Goal: Contribute content

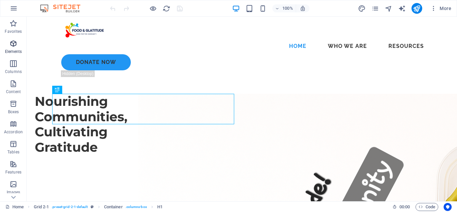
click at [8, 47] on span "Elements" at bounding box center [13, 47] width 27 height 16
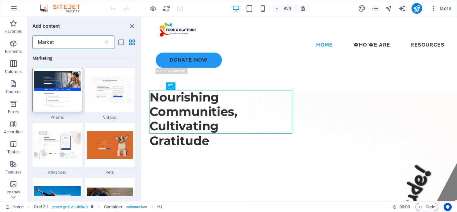
type input "Market"
drag, startPoint x: 140, startPoint y: 83, endPoint x: 140, endPoint y: 91, distance: 7.4
click at [140, 91] on div "Marketing 1 Star Phonic 1 Star Videoo 1 Star Advanced 1 Star Pets 1 Star Athlet…" at bounding box center [84, 122] width 114 height 147
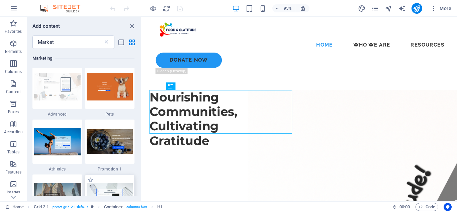
scroll to position [60, 0]
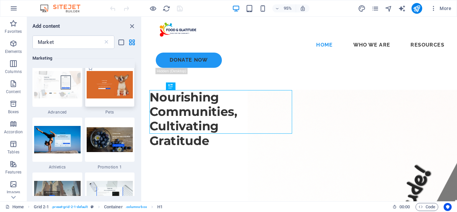
click at [116, 98] on div at bounding box center [110, 85] width 50 height 44
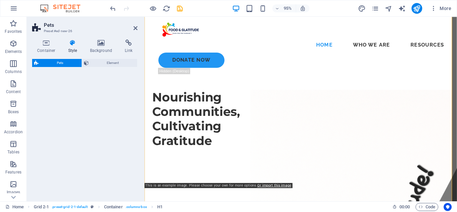
select select "%"
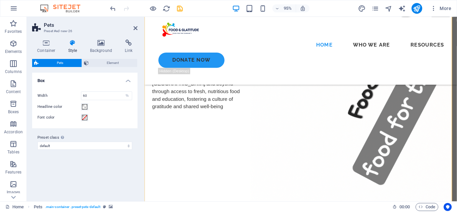
scroll to position [371, 0]
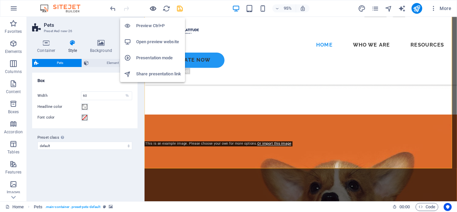
click at [151, 7] on icon "button" at bounding box center [153, 9] width 8 height 8
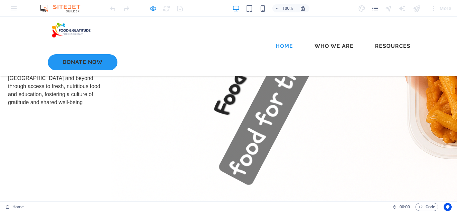
scroll to position [253, 0]
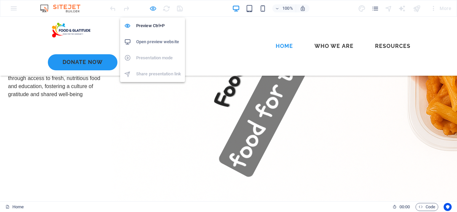
click at [153, 9] on icon "button" at bounding box center [153, 9] width 8 height 8
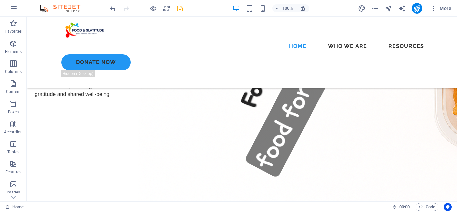
click at [108, 5] on div "100% More" at bounding box center [228, 8] width 457 height 16
click at [114, 10] on icon "undo" at bounding box center [113, 9] width 8 height 8
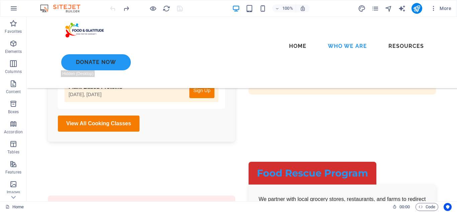
scroll to position [2412, 0]
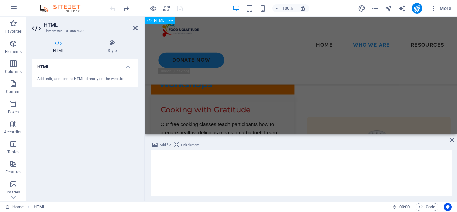
scroll to position [2639, 0]
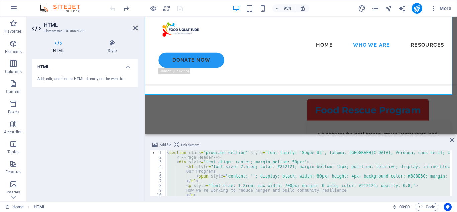
click at [306, 164] on div "< section class = "programs-section" style = "font-family: 'Segoe UI', Tahoma, …" at bounding box center [307, 173] width 285 height 46
type textarea "<div style="text-align: center; margin-bottom: 50px;">"
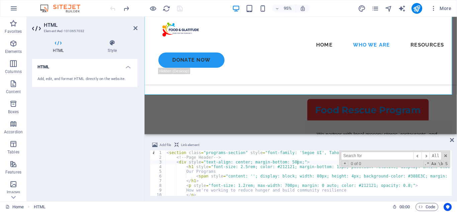
type input "h"
type textarea "<h1 style="font-size: 2.5rem; color: #212121; margin-bottom: 15px; position: re…"
type input "hr"
type textarea "We partner with local grocery stores, restaurants, and farms to redirect surplu…"
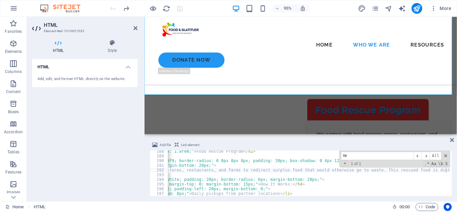
scroll to position [0, 118]
type input "h"
type input "b"
type textarea "<div style="background-color: white; padding: 20px; border-radius: 6px; margin-…"
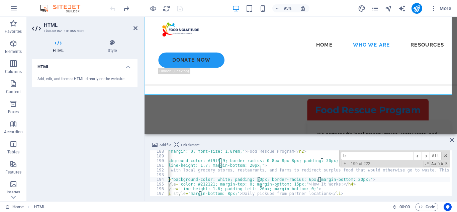
scroll to position [0, 65]
type input "bu"
type textarea "<li style="margin-bottom: 8px;">Immediate sorting and distribution</li>"
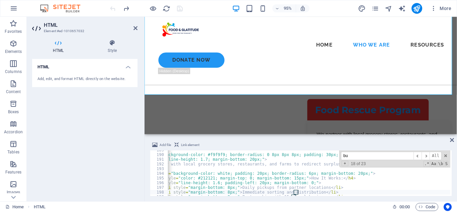
scroll to position [884, 0]
type input "butt"
type textarea "<button style="background-color: #D32F2F; color: white; border: none; padding: …"
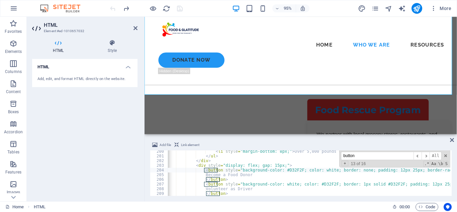
scroll to position [0, 12]
type input "b"
type input "fi"
type textarea "Find a Garden Near You"
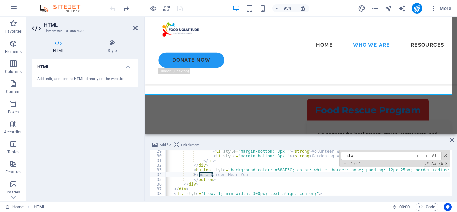
type input "find a"
